Goal: Information Seeking & Learning: Find specific fact

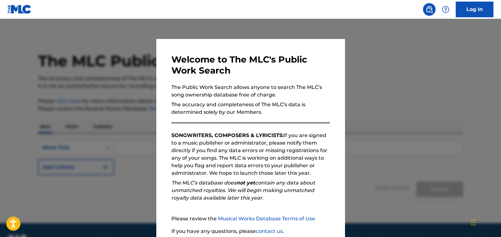
scroll to position [51, 0]
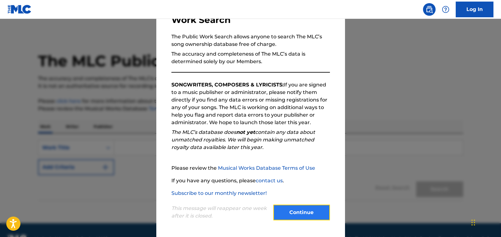
click at [299, 211] on button "Continue" at bounding box center [301, 213] width 57 height 16
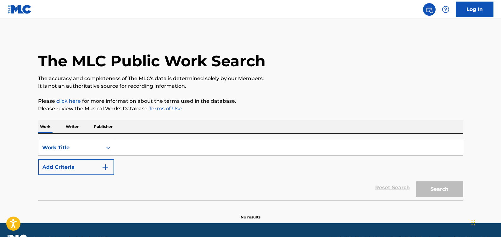
click at [153, 149] on input "Search Form" at bounding box center [288, 147] width 349 height 15
type input "Sore"
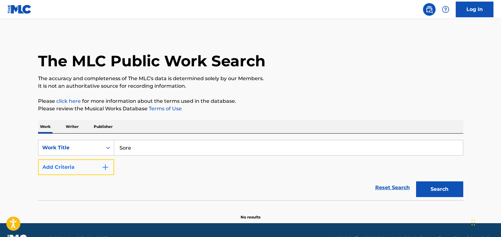
click at [103, 166] on img "Search Form" at bounding box center [106, 168] width 8 height 8
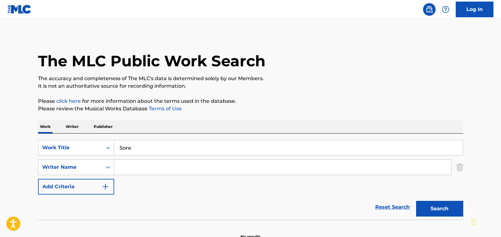
click at [122, 165] on input "Search Form" at bounding box center [282, 167] width 337 height 15
type input "yaw tog"
click at [431, 208] on button "Search" at bounding box center [439, 209] width 47 height 16
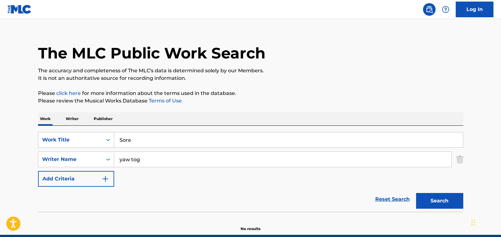
scroll to position [36, 0]
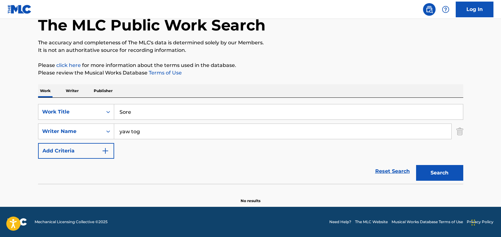
click at [159, 111] on input "Sore" at bounding box center [288, 111] width 349 height 15
type input "Sore remix"
click at [431, 175] on button "Search" at bounding box center [439, 173] width 47 height 16
drag, startPoint x: 144, startPoint y: 134, endPoint x: 114, endPoint y: 132, distance: 30.3
click at [114, 132] on div "SearchWithCriteria0ad29649-db63-4a46-8e8d-dcda20eeb1a0 Writer Name yaw tog" at bounding box center [251, 132] width 426 height 16
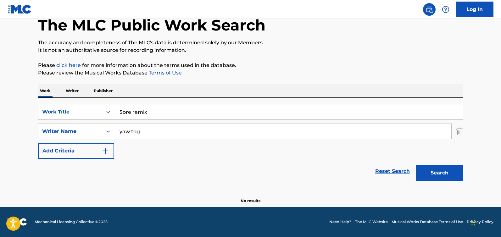
click at [75, 91] on p "Writer" at bounding box center [72, 90] width 17 height 13
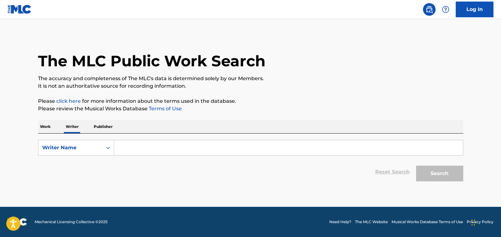
click at [136, 147] on input "Search Form" at bounding box center [288, 147] width 349 height 15
paste input "yaw tog"
type input "yaw tog"
click at [430, 174] on button "Search" at bounding box center [439, 174] width 47 height 16
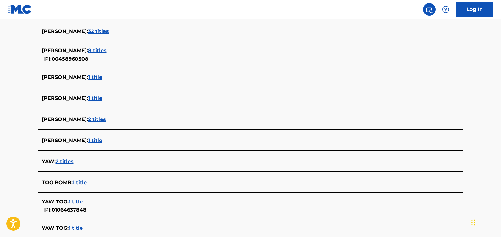
scroll to position [235, 0]
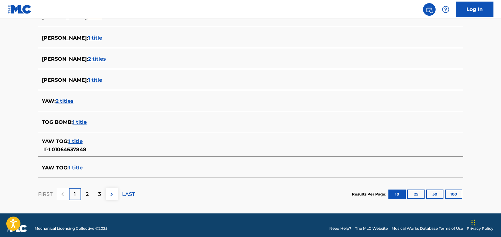
click at [75, 142] on span "1 title" at bounding box center [76, 141] width 14 height 6
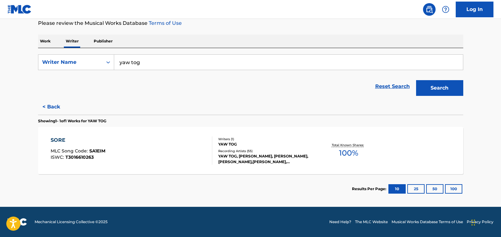
click at [271, 160] on div "YAW TOG, [PERSON_NAME], [PERSON_NAME], [PERSON_NAME],[PERSON_NAME],[PERSON_NAME…" at bounding box center [265, 159] width 95 height 11
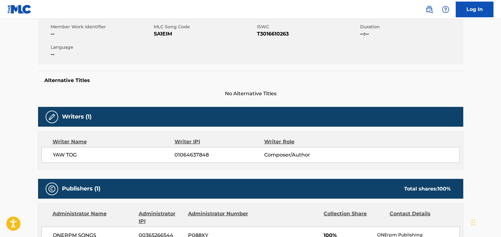
scroll to position [227, 0]
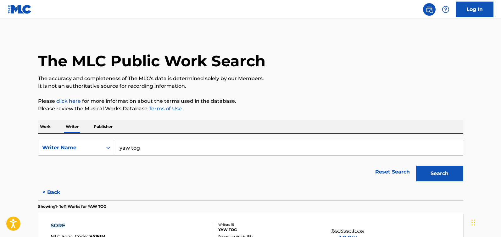
click at [50, 128] on p "Work" at bounding box center [45, 126] width 14 height 13
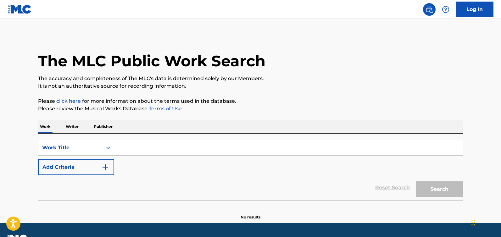
click at [129, 150] on input "Search Form" at bounding box center [288, 147] width 349 height 15
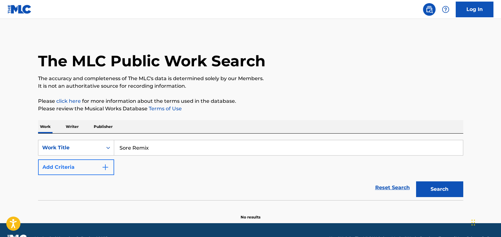
type input "Sore Remix"
click at [65, 171] on button "Add Criteria" at bounding box center [76, 168] width 76 height 16
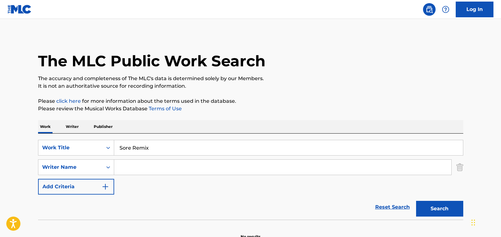
click at [146, 171] on input "Search Form" at bounding box center [282, 167] width 337 height 15
paste input "[PERSON_NAME]"
type input "[PERSON_NAME]"
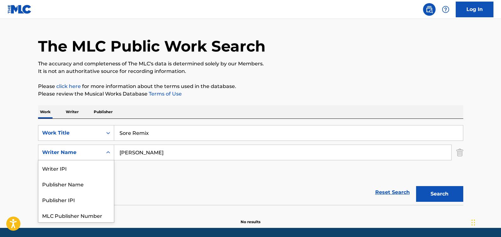
click at [107, 161] on div "Writer Name selected, 5 of 5. 5 results available. Use Up and Down to choose op…" at bounding box center [76, 153] width 76 height 16
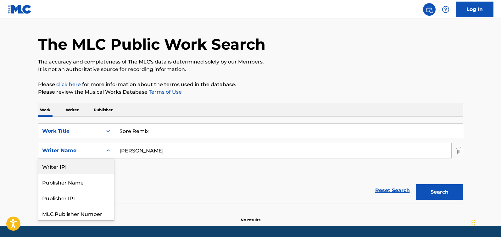
scroll to position [17, 0]
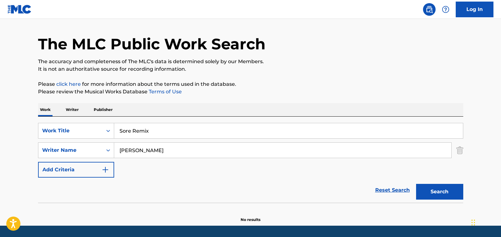
click at [219, 188] on div "Reset Search Search" at bounding box center [251, 190] width 426 height 25
click at [443, 195] on button "Search" at bounding box center [439, 192] width 47 height 16
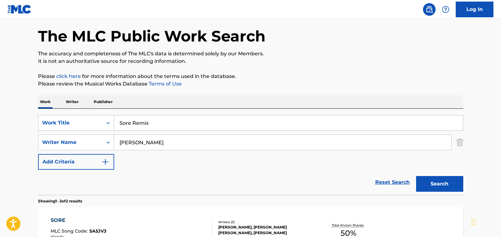
scroll to position [155, 0]
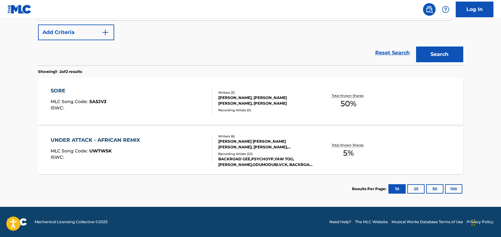
click at [256, 104] on div "[PERSON_NAME], [PERSON_NAME] [PERSON_NAME], [PERSON_NAME]" at bounding box center [265, 100] width 95 height 11
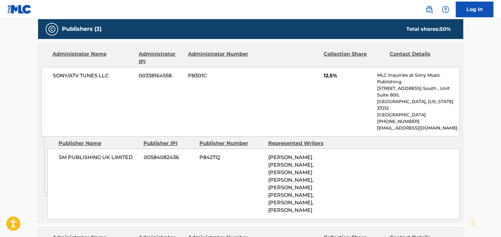
scroll to position [285, 0]
